Goal: Navigation & Orientation: Find specific page/section

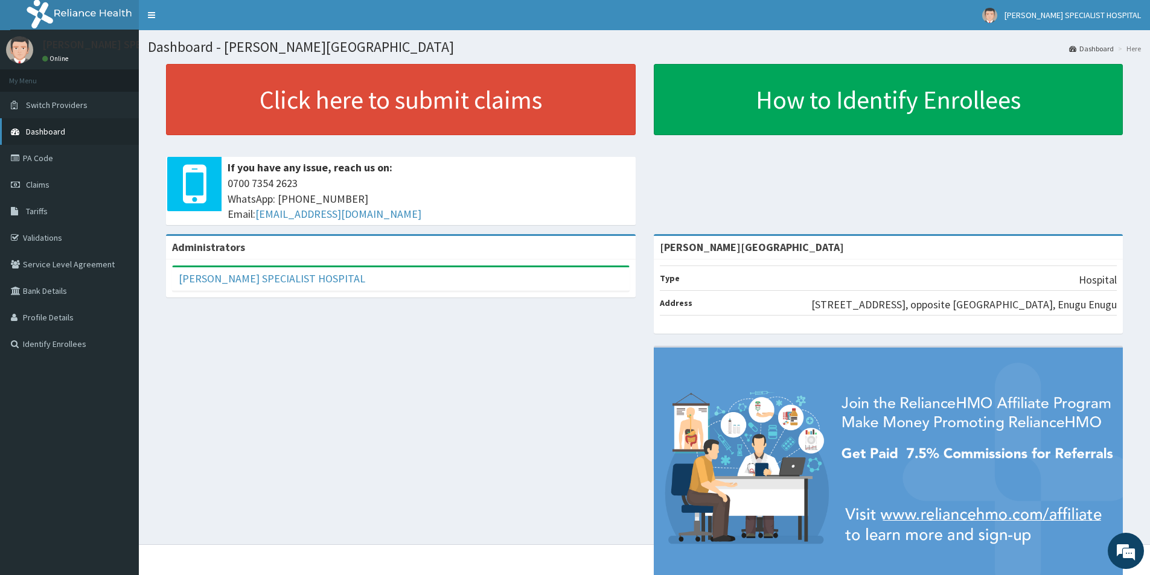
click at [82, 138] on link "Dashboard" at bounding box center [69, 131] width 139 height 27
click at [86, 241] on link "Validations" at bounding box center [69, 238] width 139 height 27
